Goal: Task Accomplishment & Management: Complete application form

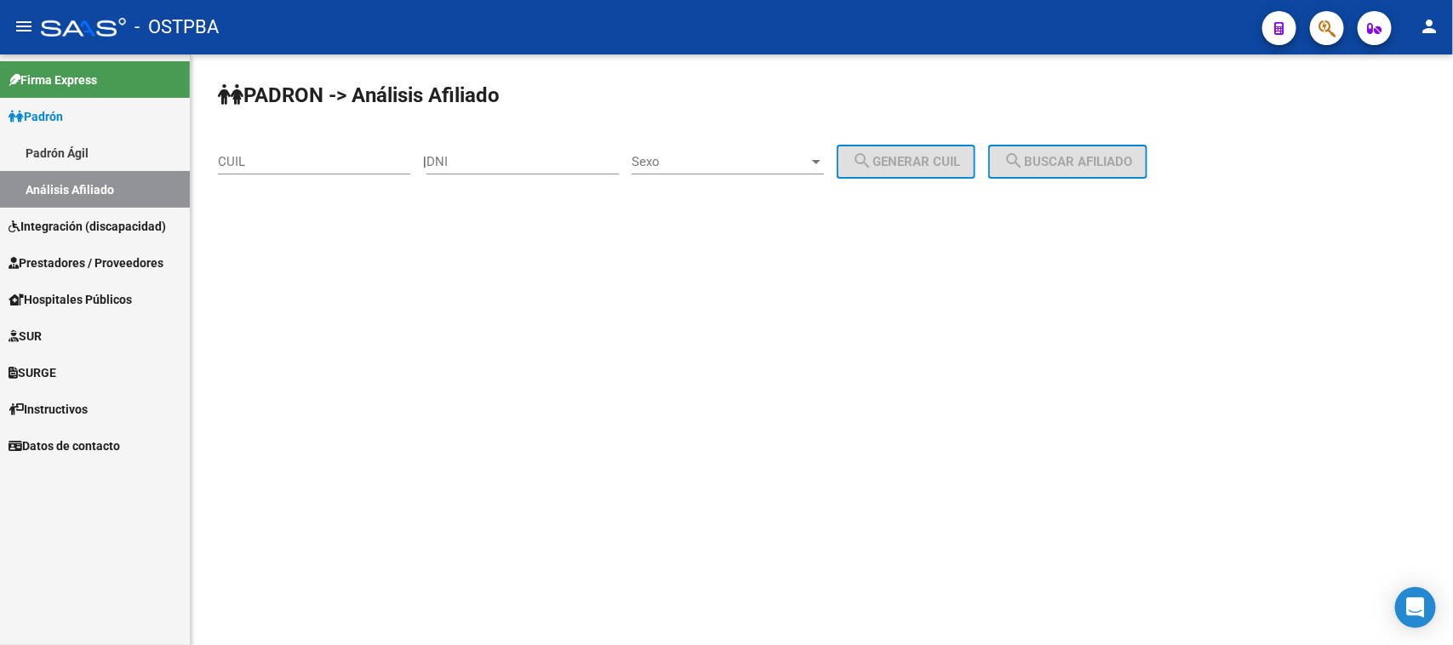
click at [41, 257] on span "Prestadores / Proveedores" at bounding box center [86, 263] width 155 height 19
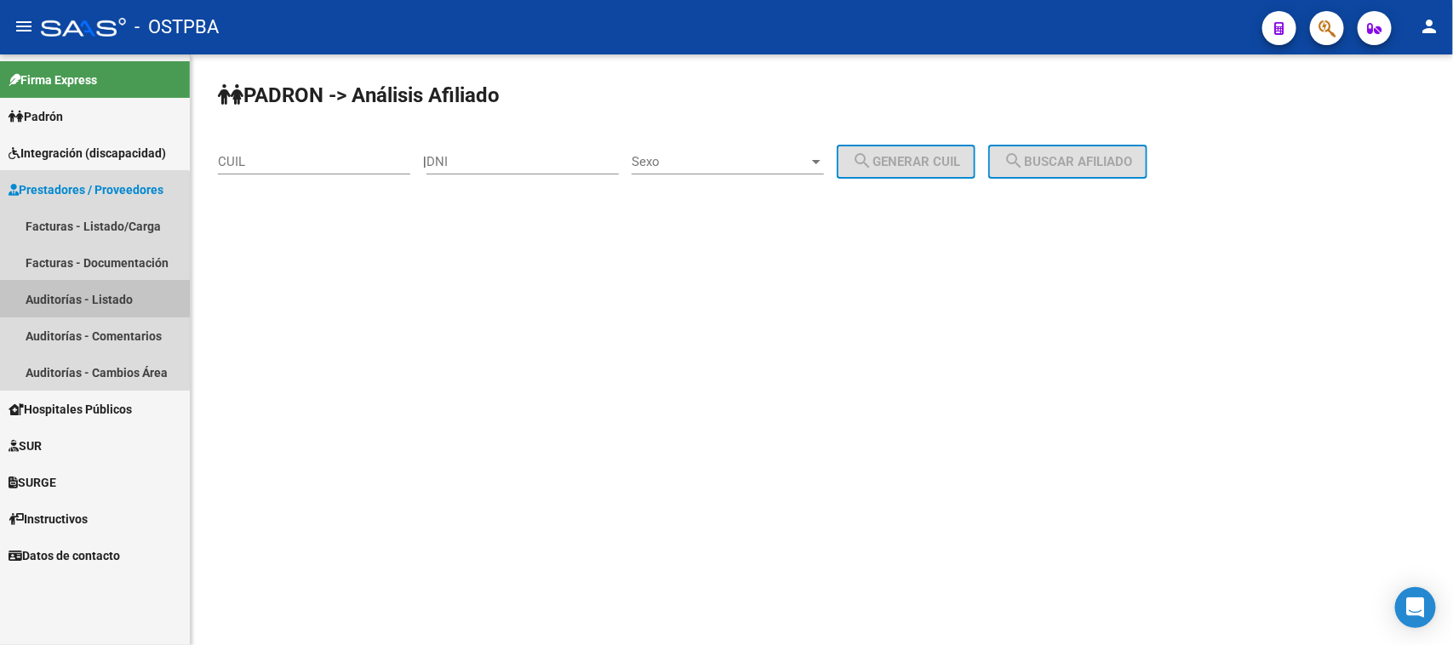
click at [56, 295] on link "Auditorías - Listado" at bounding box center [95, 299] width 190 height 37
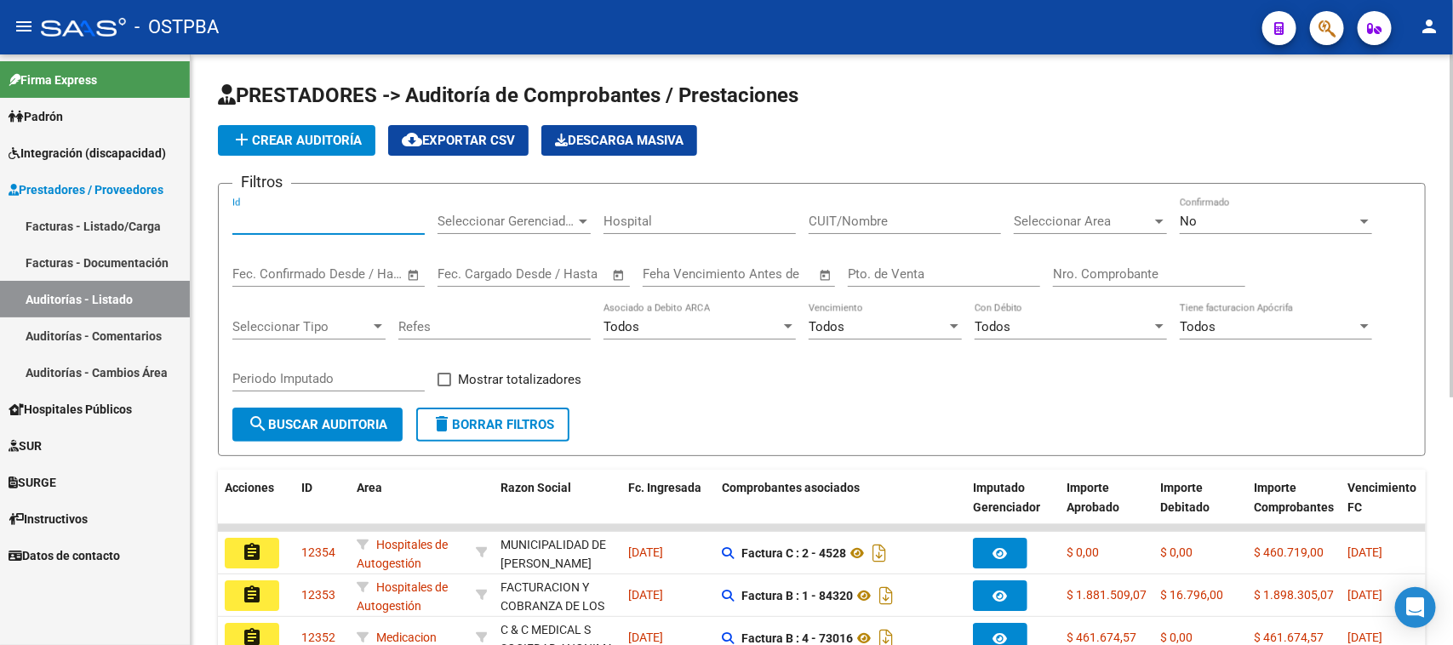
click at [274, 215] on input "Id" at bounding box center [328, 221] width 192 height 15
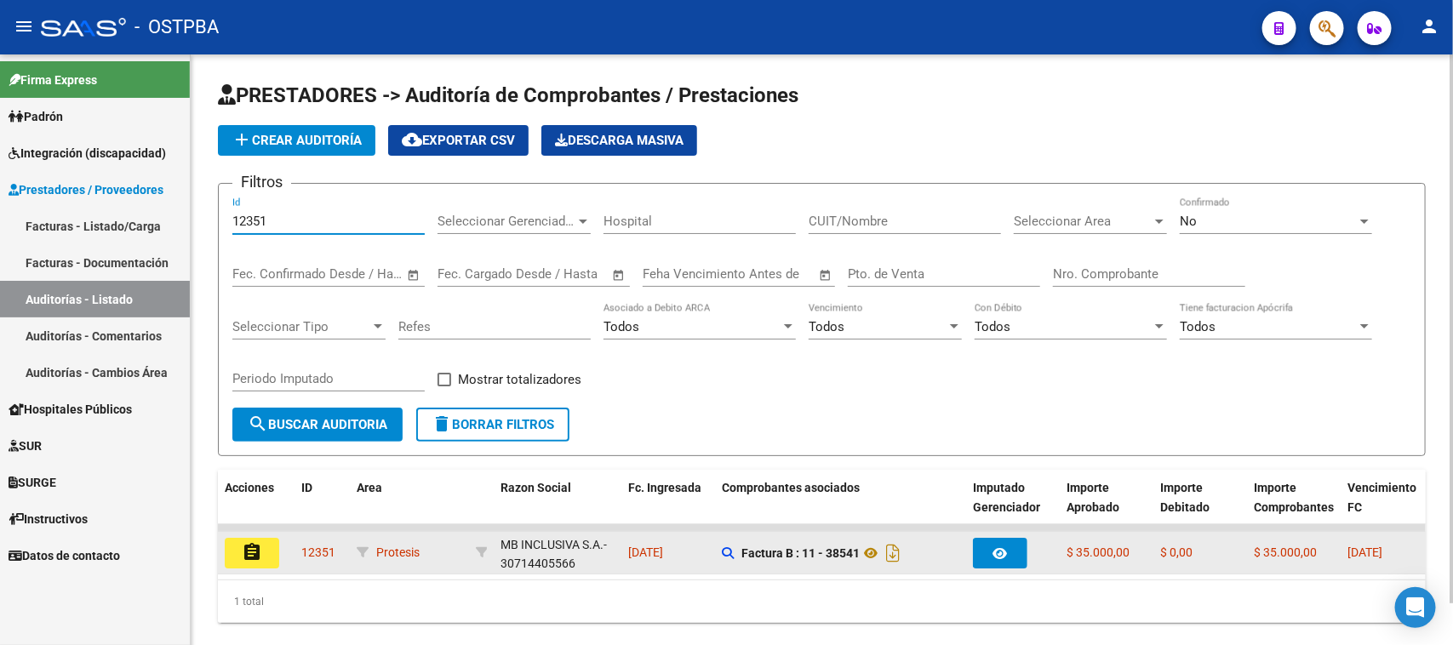
type input "12351"
click at [255, 550] on mat-icon "assignment" at bounding box center [252, 552] width 20 height 20
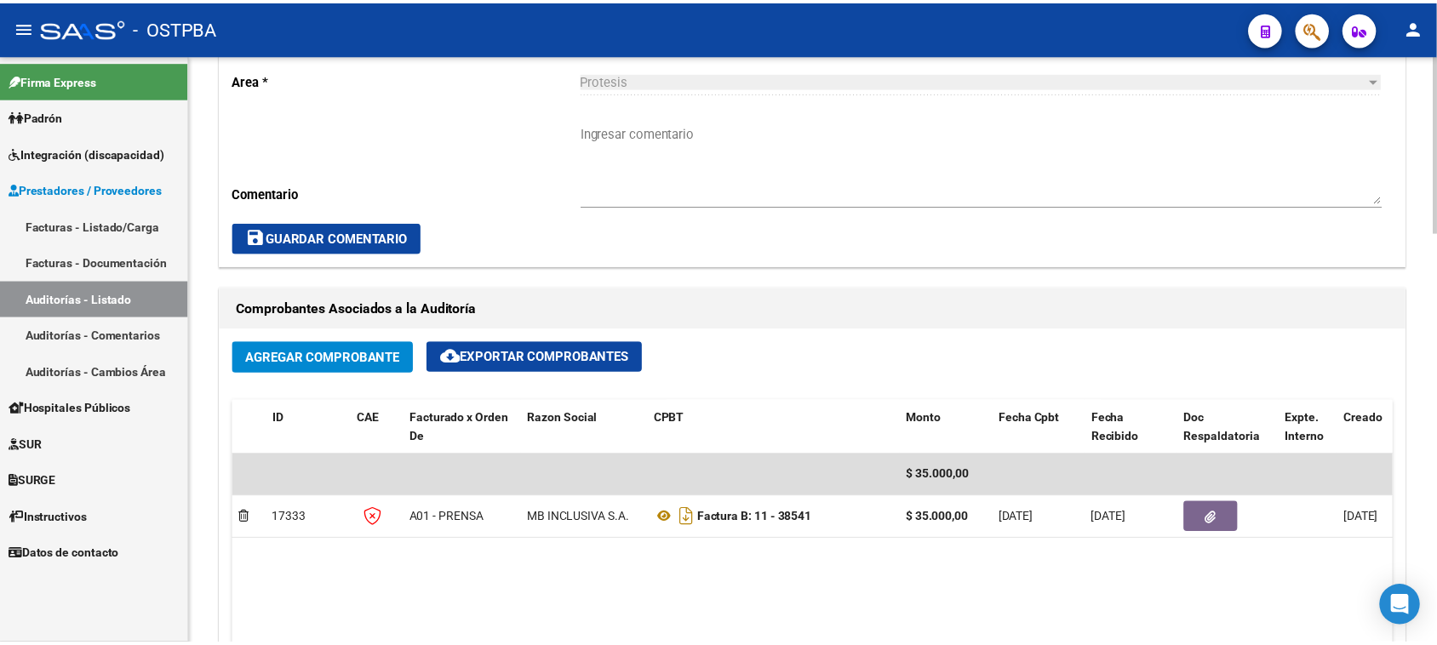
scroll to position [638, 0]
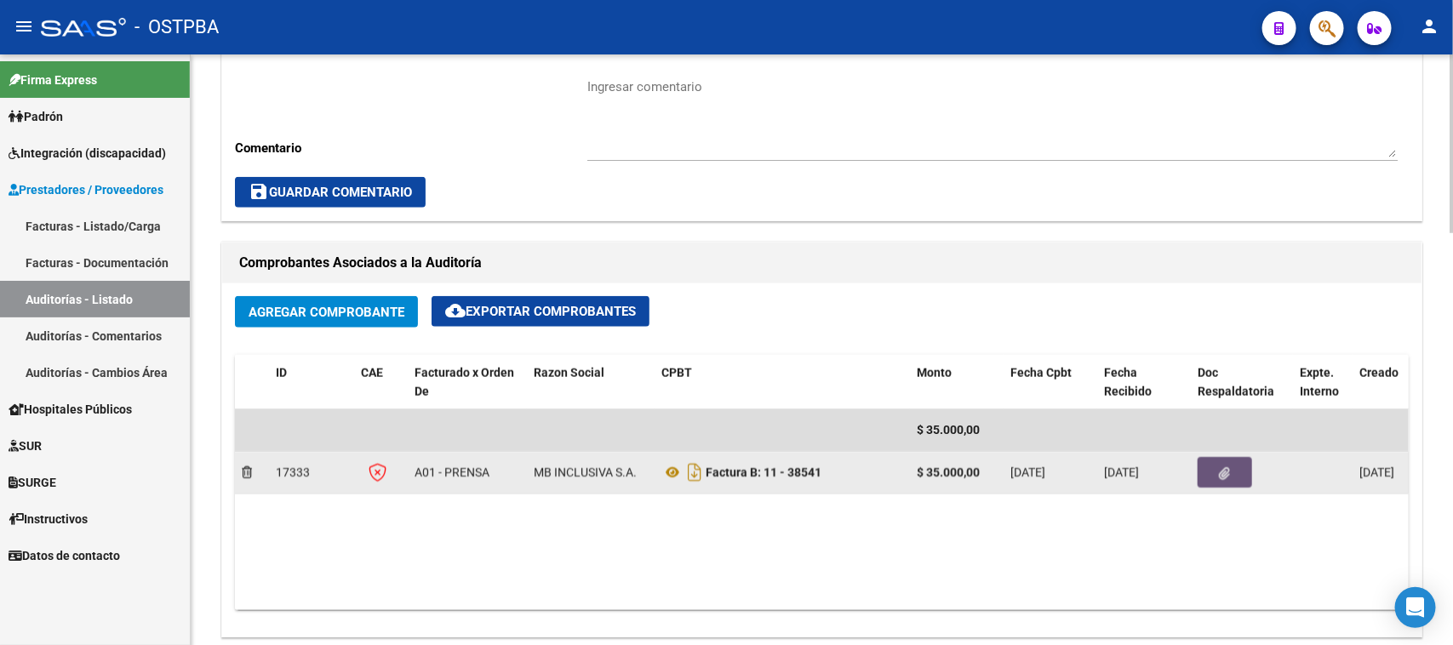
click at [1222, 472] on icon "button" at bounding box center [1225, 473] width 11 height 13
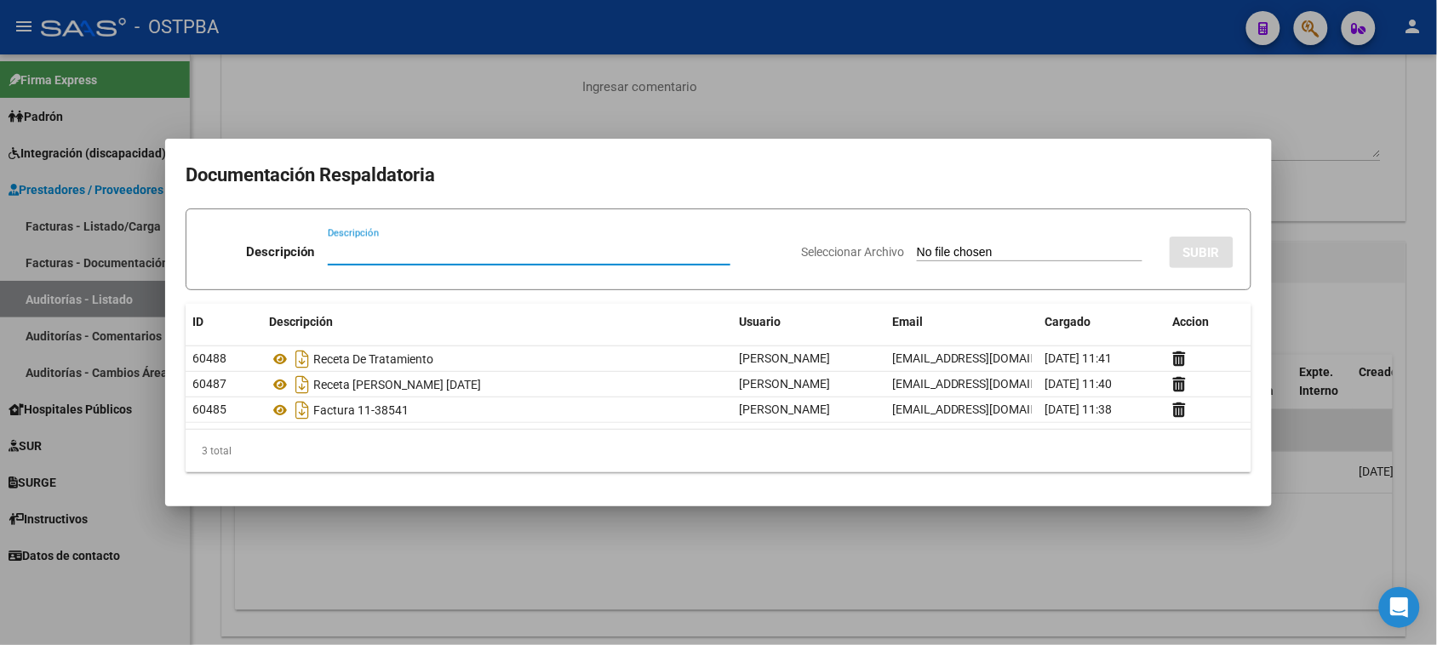
click at [926, 249] on input "Seleccionar Archivo" at bounding box center [1030, 253] width 226 height 16
type input "C:\fakepath\medida cautelar.pdf"
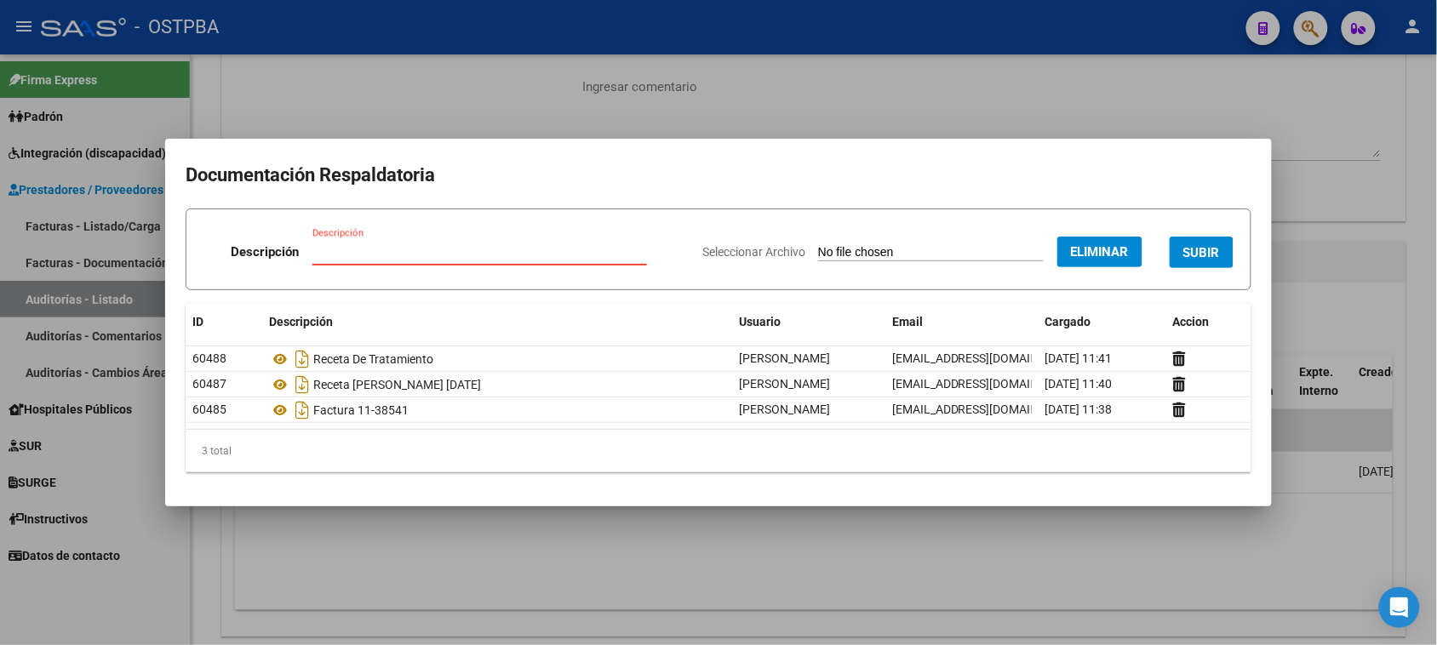
click at [328, 244] on input "Descripción" at bounding box center [479, 251] width 335 height 15
type input "MEDIDA DE CAUTELAR"
click at [1209, 247] on span "SUBIR" at bounding box center [1201, 252] width 37 height 15
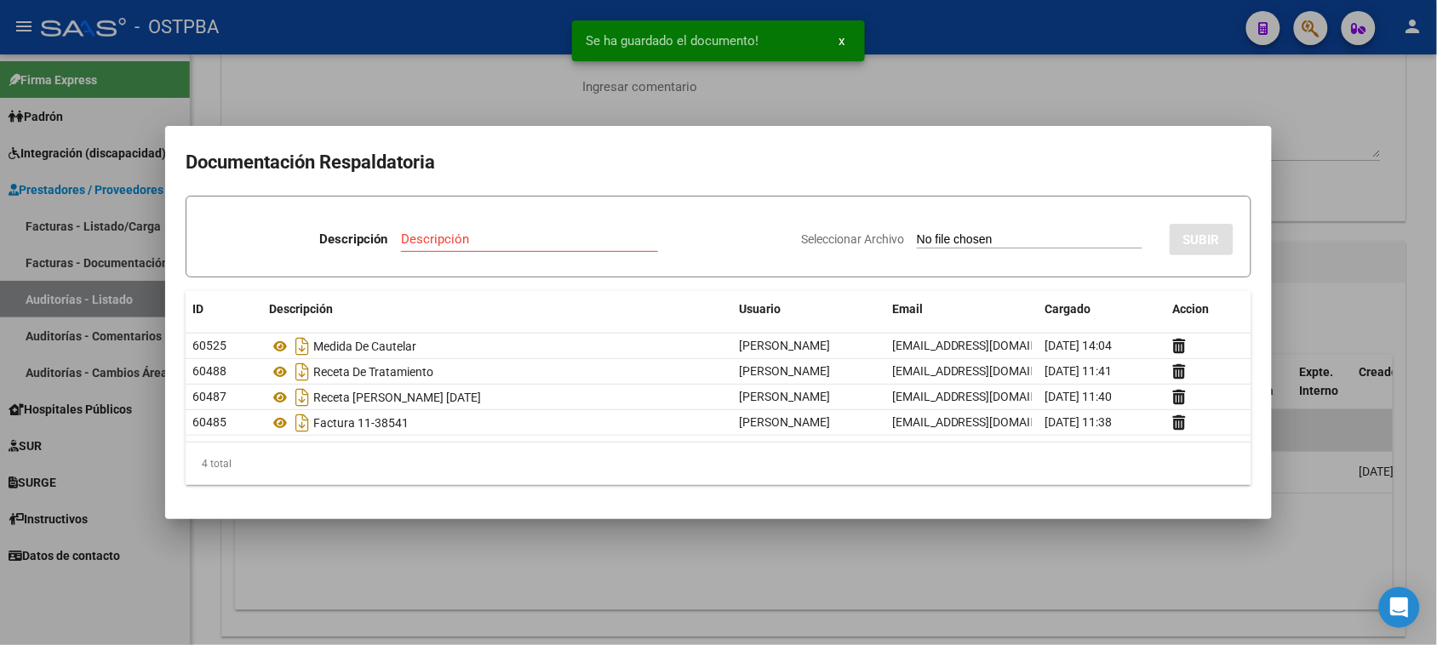
click at [930, 239] on input "Seleccionar Archivo" at bounding box center [1030, 240] width 226 height 16
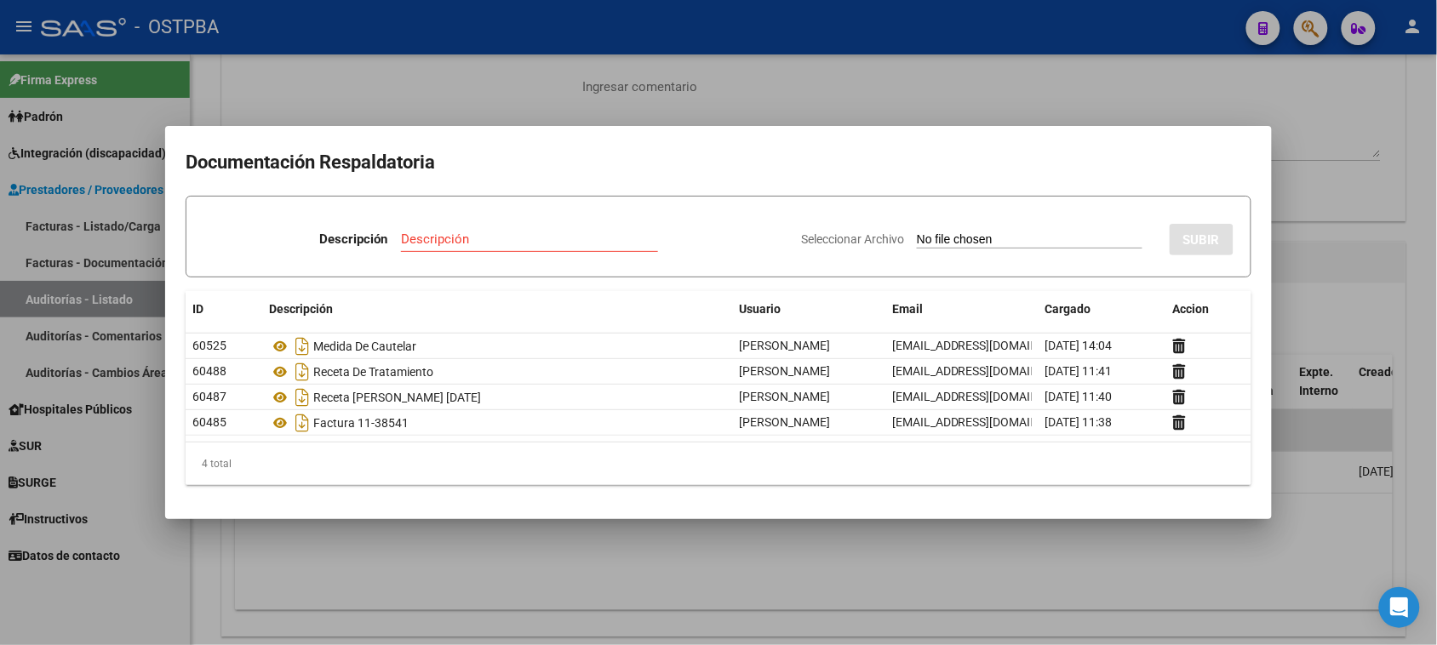
type input "C:\fakepath\AUDITORIA 12351.pdf"
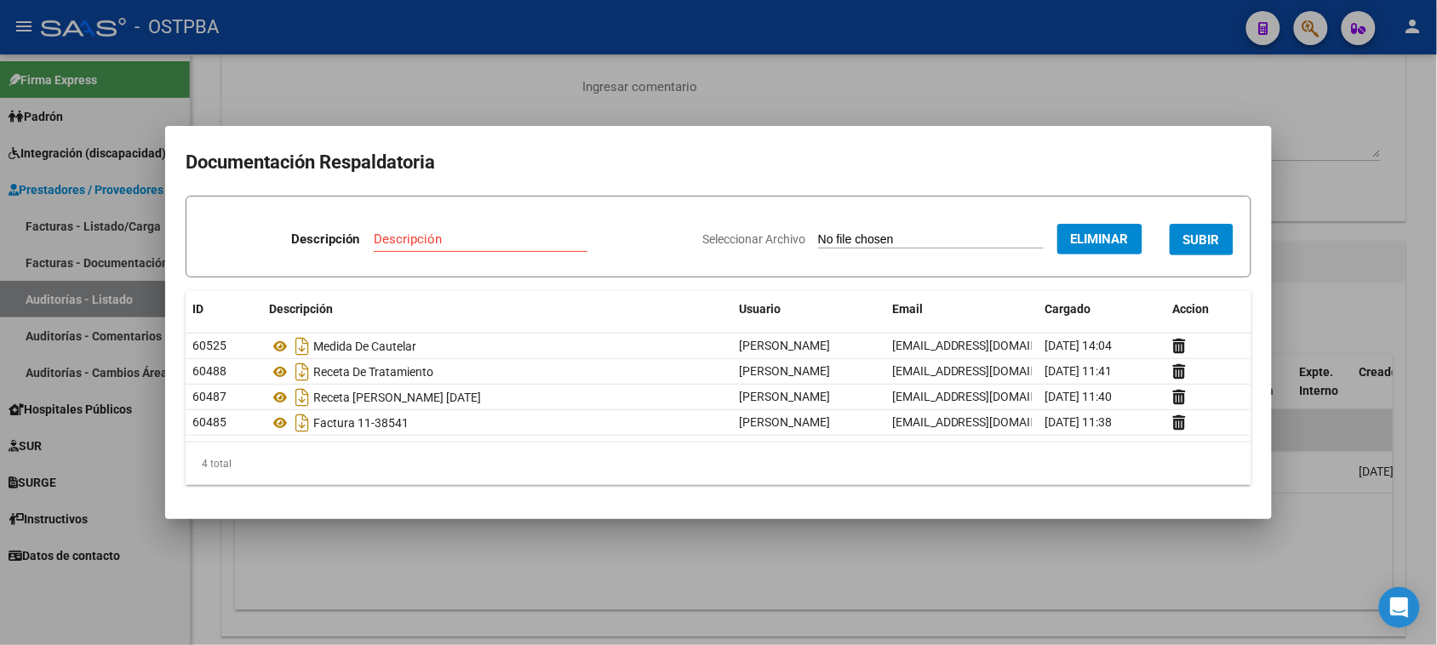
click at [398, 241] on input "Descripción" at bounding box center [481, 239] width 214 height 15
type input "AUDITORIA 12351"
click at [1197, 238] on span "SUBIR" at bounding box center [1201, 239] width 37 height 15
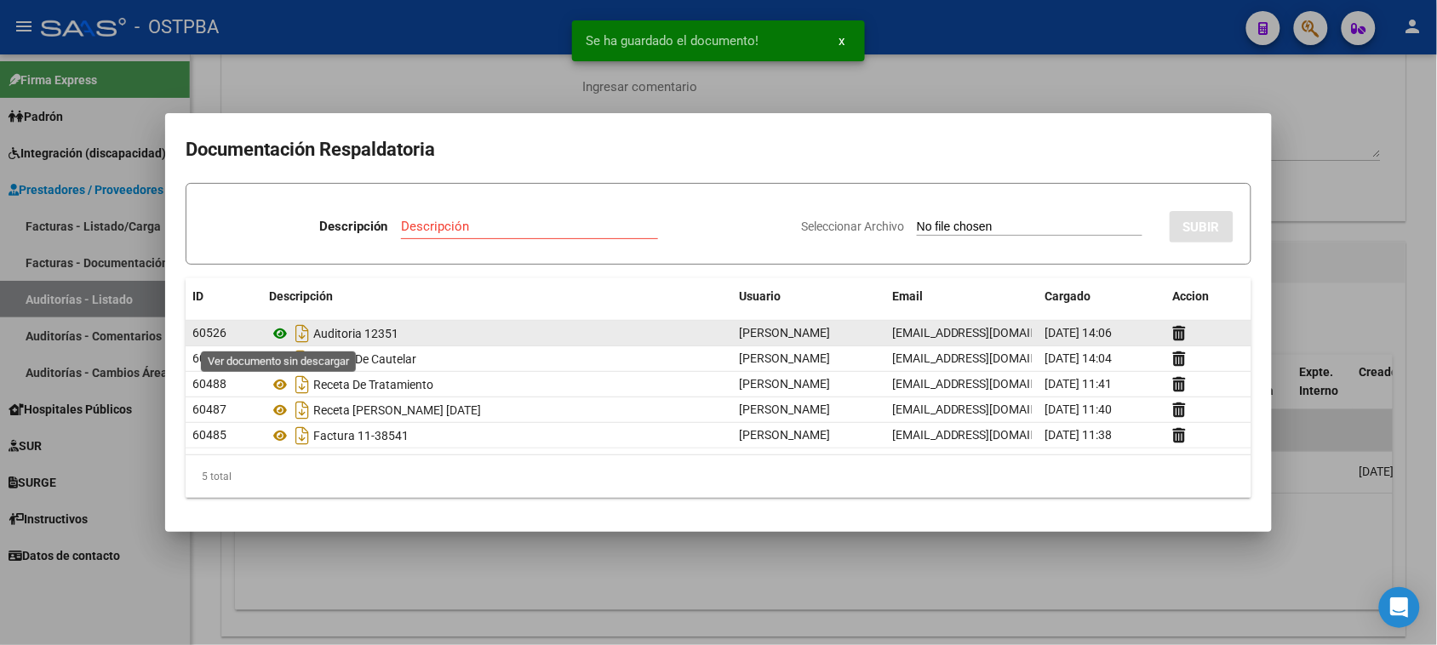
click at [282, 332] on icon at bounding box center [280, 333] width 22 height 20
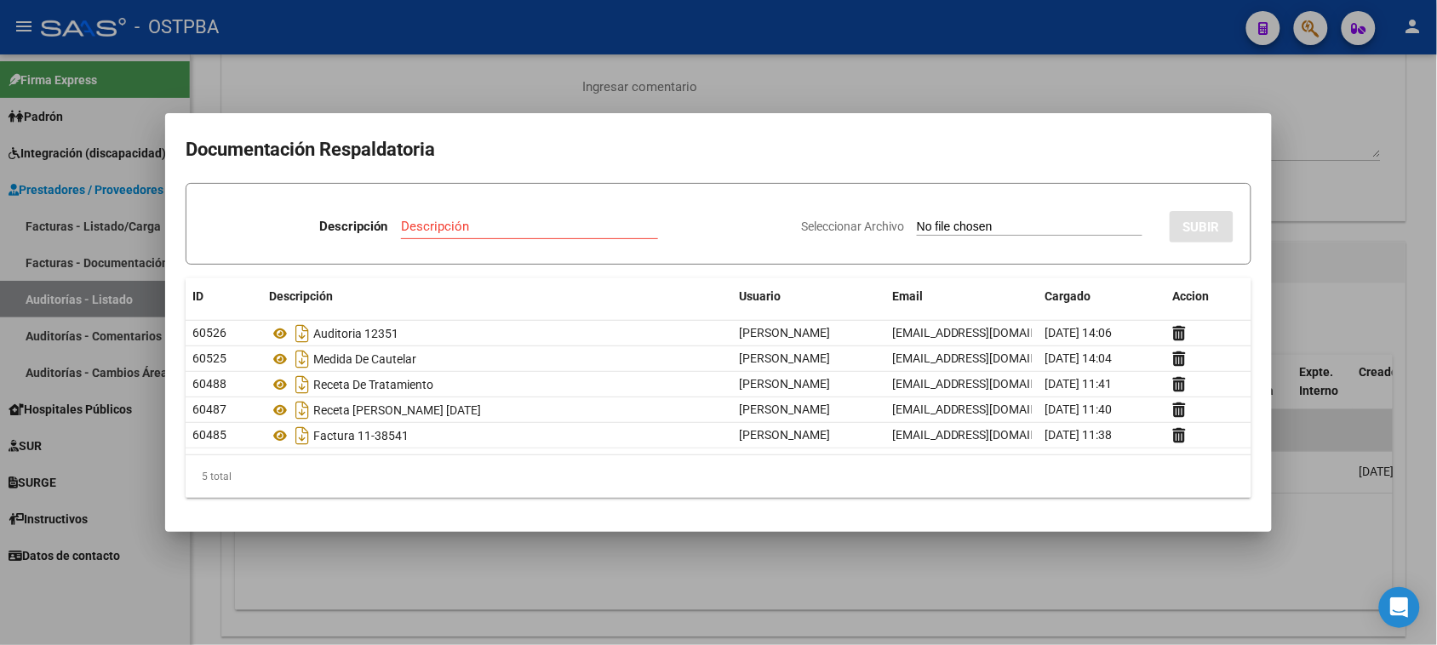
click at [1203, 156] on h2 "Documentación Respaldatoria" at bounding box center [719, 150] width 1066 height 32
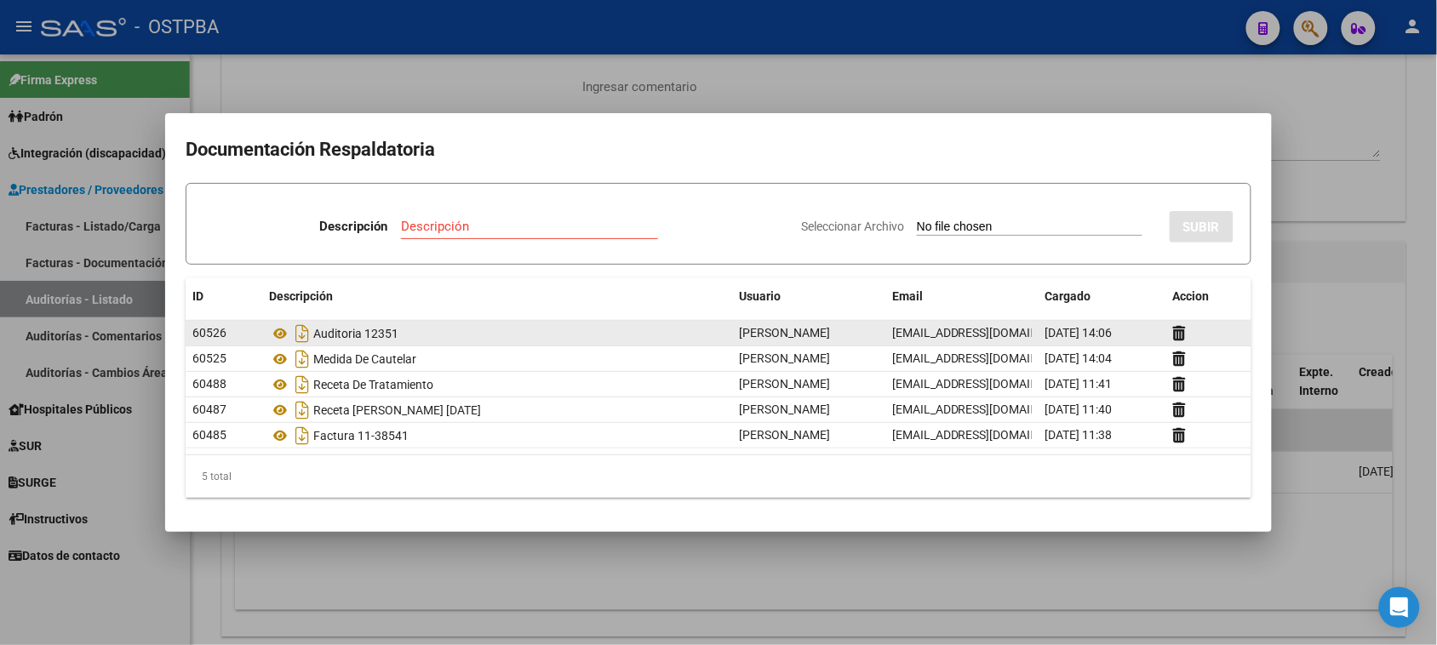
click at [558, 338] on div "Auditoria 12351" at bounding box center [497, 333] width 456 height 27
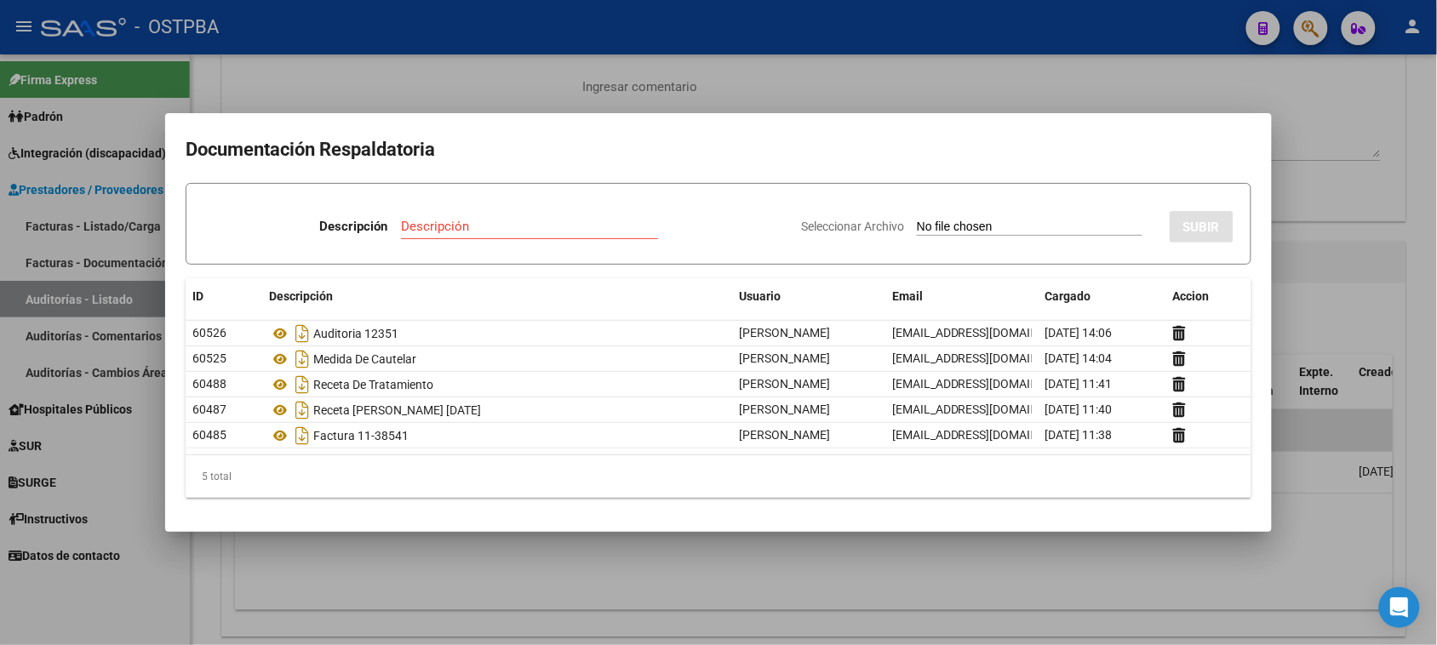
click at [554, 316] on datatable-header "ID Descripción Usuario Email Cargado Accion" at bounding box center [719, 299] width 1066 height 43
click at [534, 283] on datatable-header-cell "Descripción" at bounding box center [497, 296] width 470 height 37
